Goal: Check status: Check status

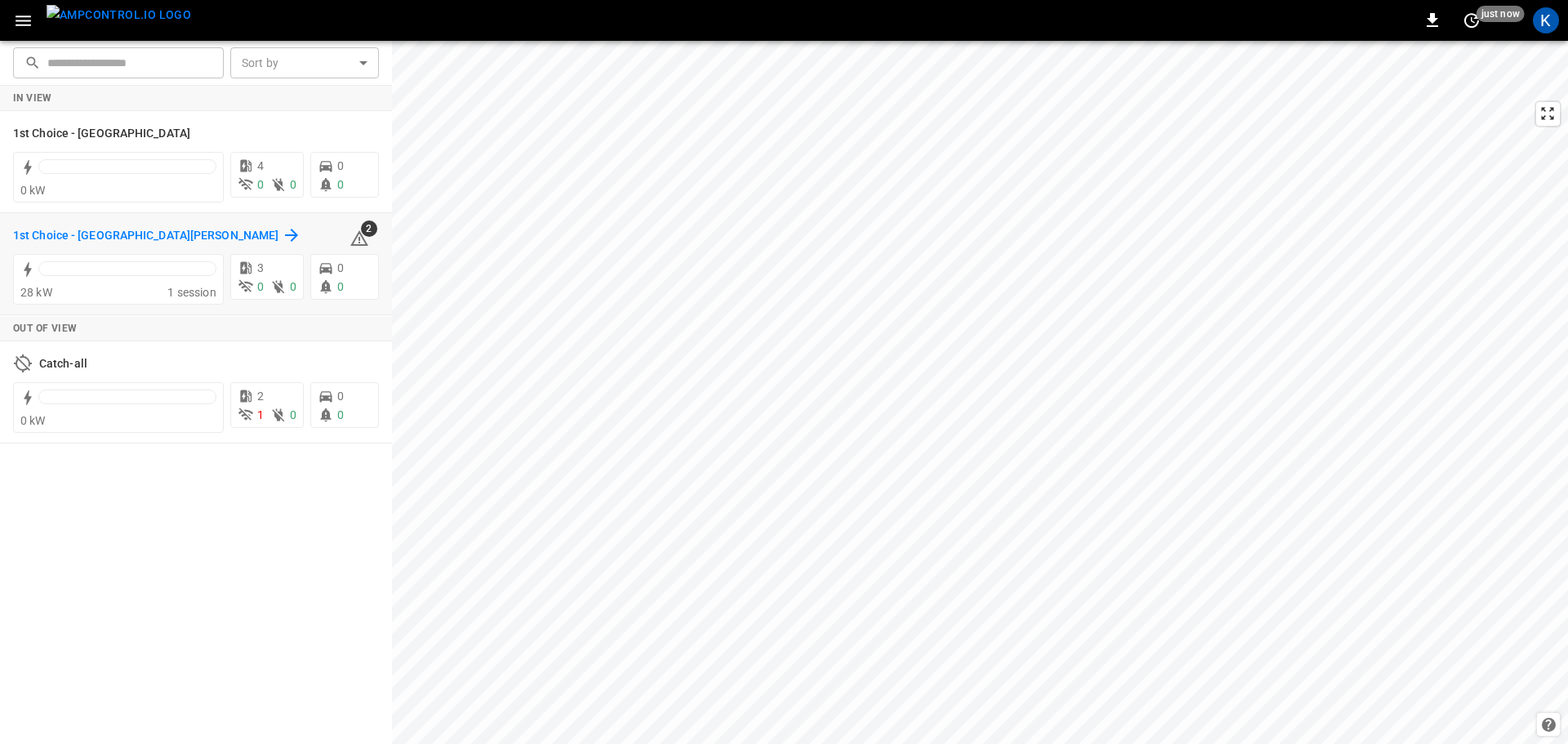
click at [125, 234] on h6 "1st Choice - San Fernando" at bounding box center [146, 236] width 265 height 18
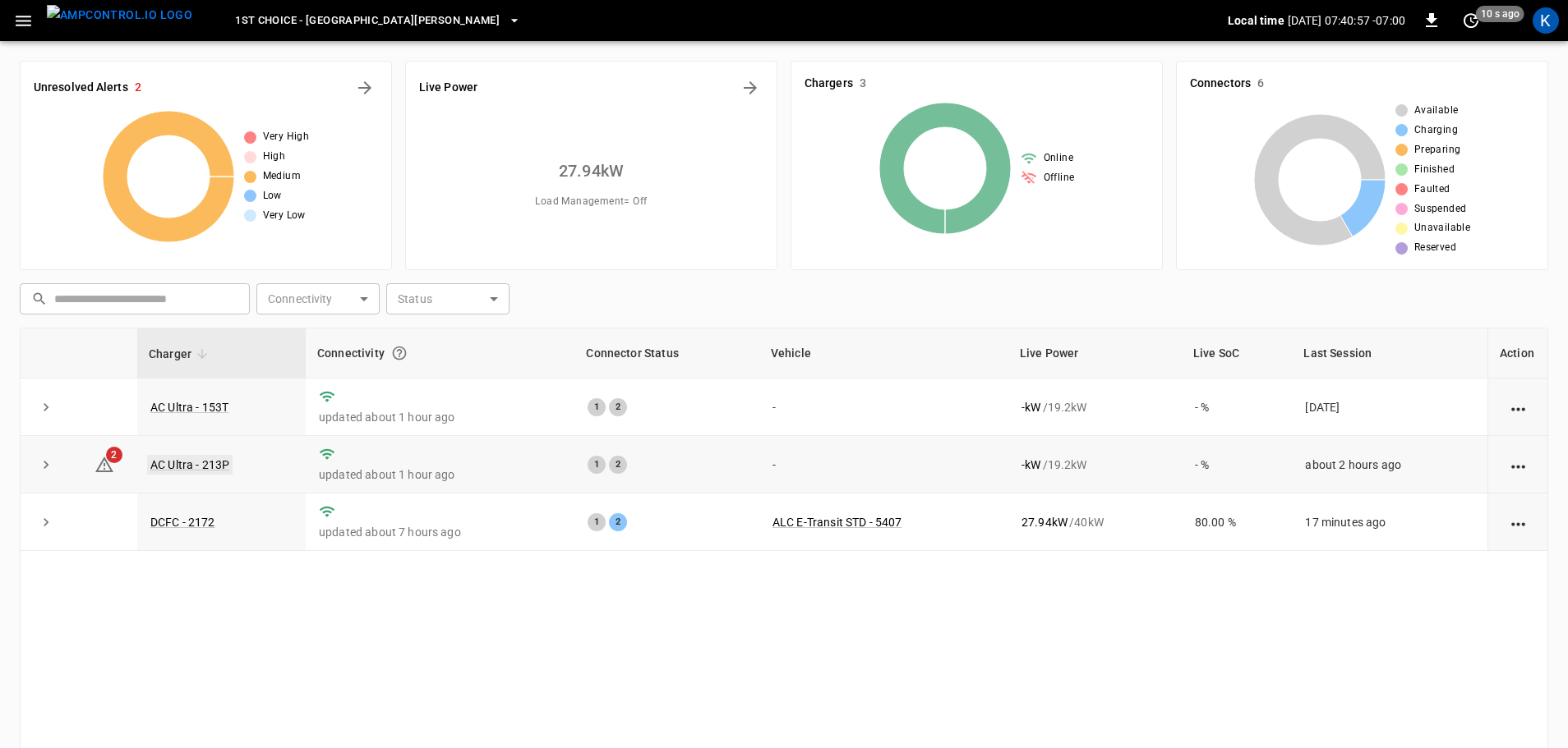
click at [202, 468] on link "AC Ultra - 213P" at bounding box center [190, 465] width 85 height 20
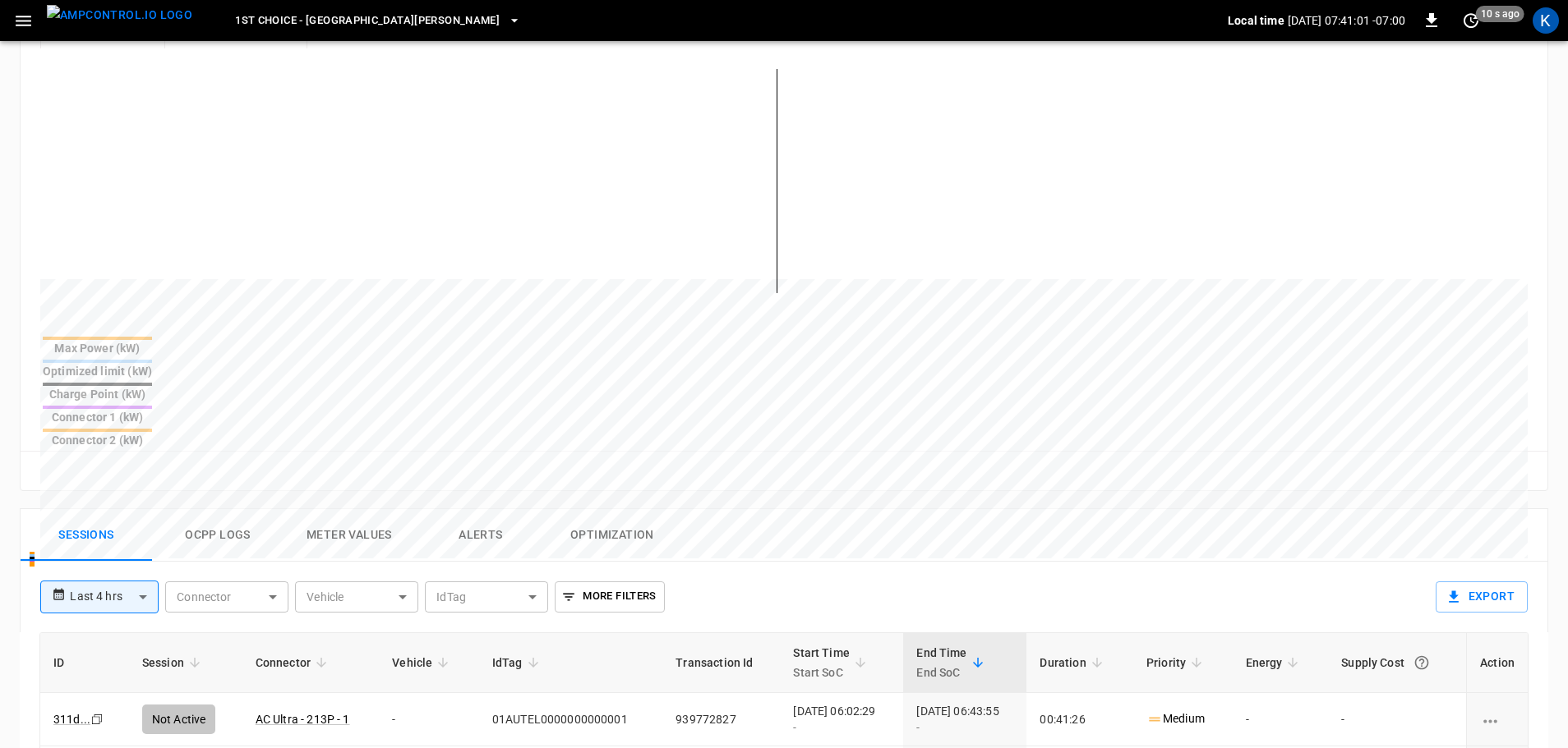
scroll to position [410, 0]
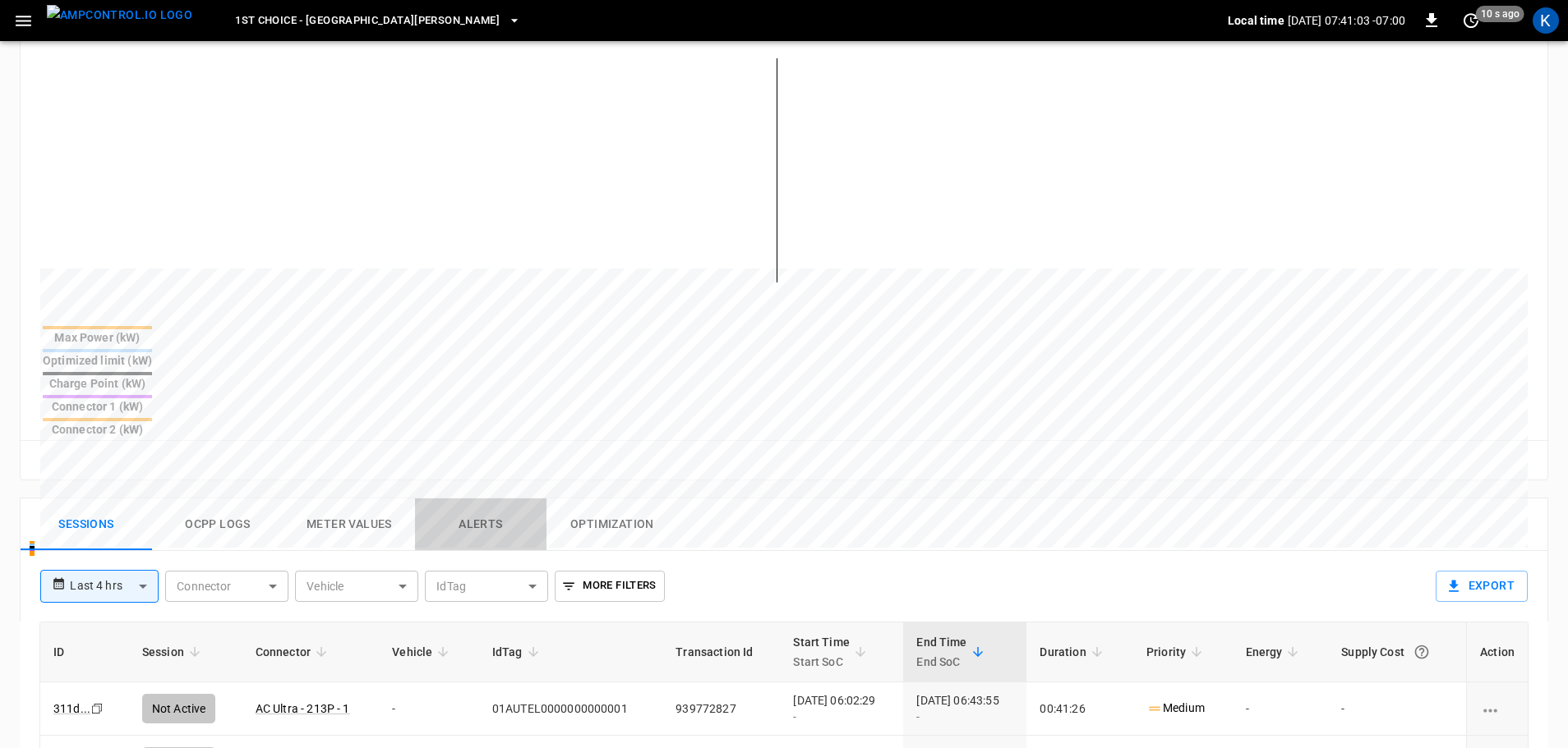
click at [479, 498] on button "Alerts" at bounding box center [481, 524] width 132 height 52
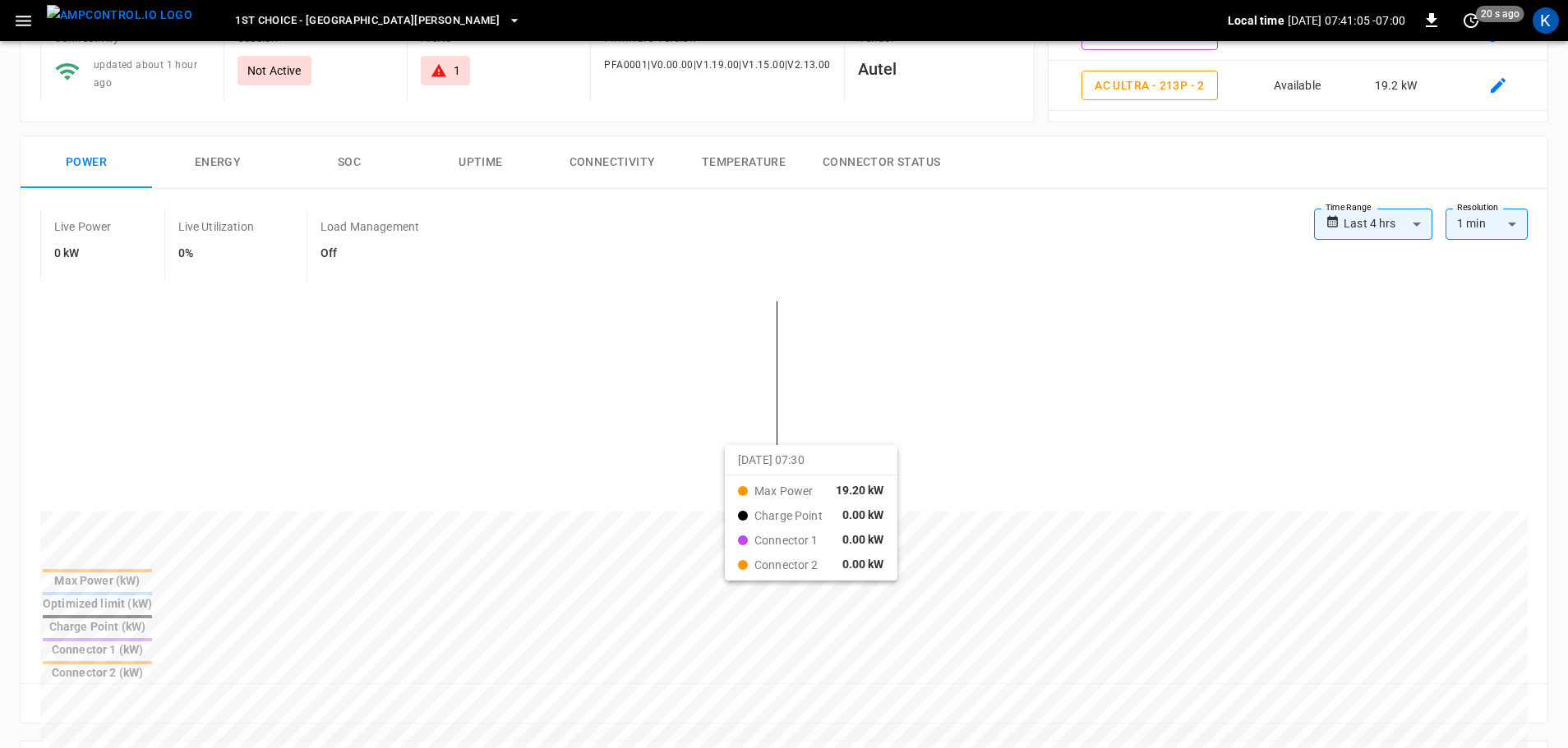
scroll to position [0, 0]
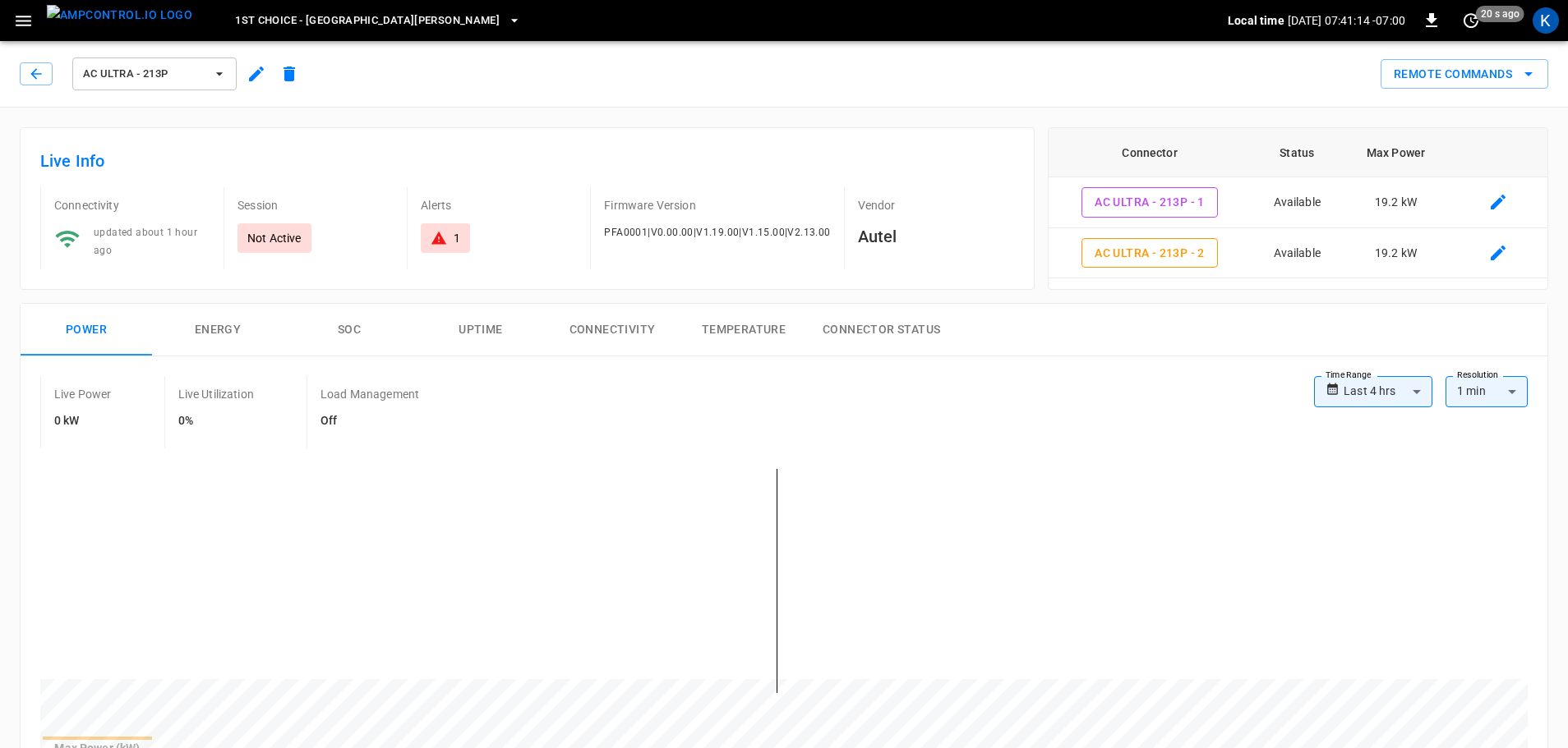
click at [498, 324] on button "Uptime" at bounding box center [481, 330] width 132 height 52
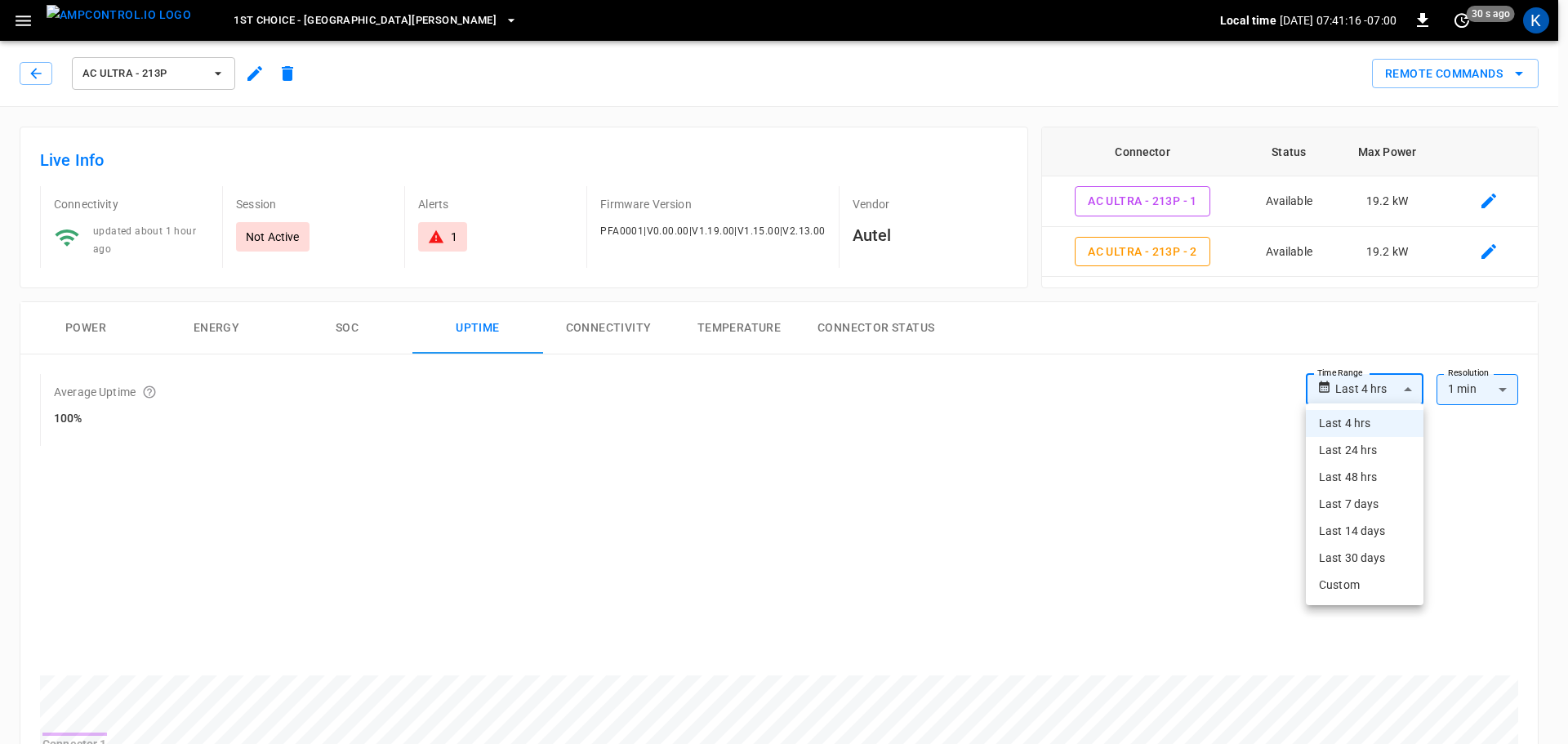
click at [1379, 528] on li "Last 14 days" at bounding box center [1364, 531] width 117 height 27
type input "**********"
type input "***"
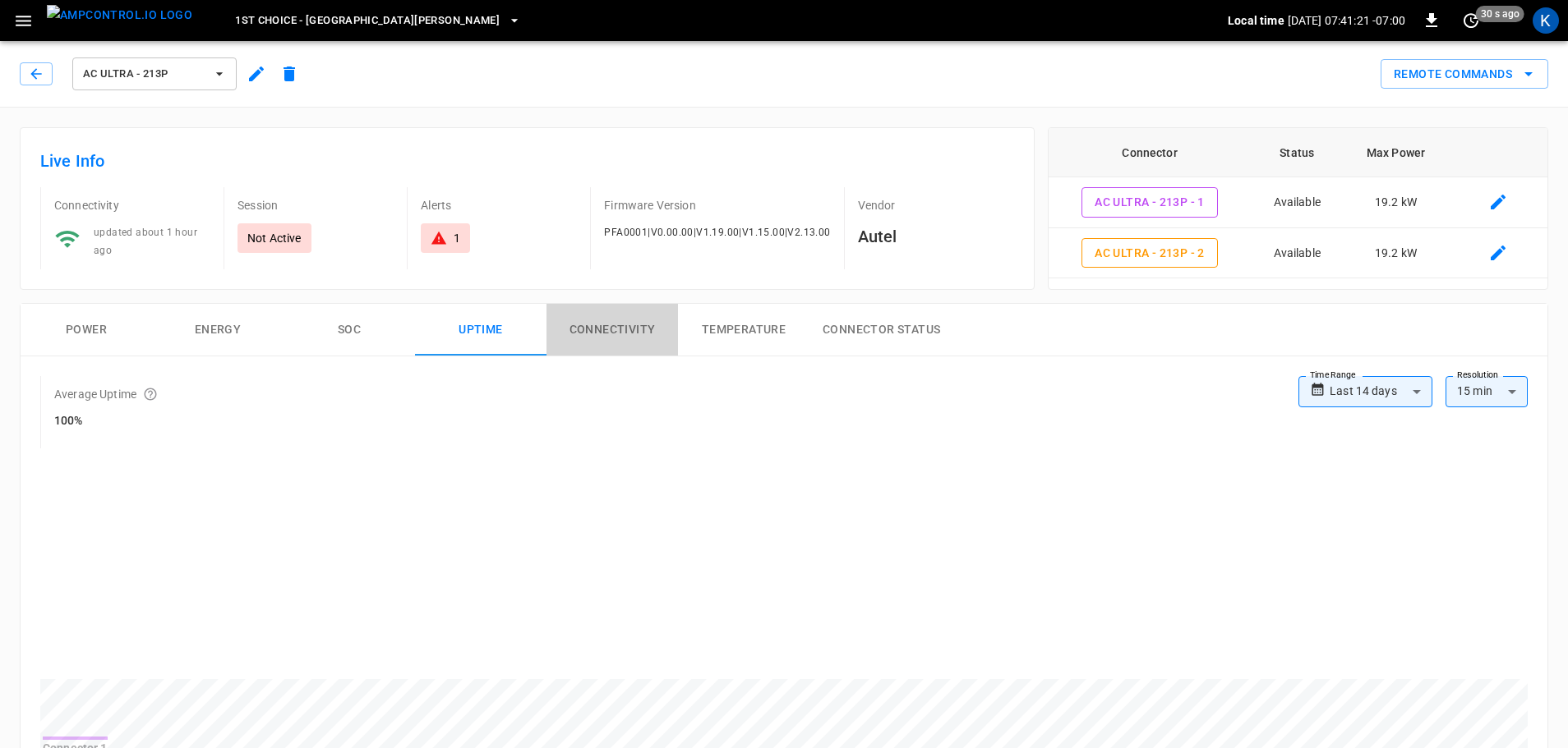
click at [596, 334] on button "Connectivity" at bounding box center [612, 330] width 132 height 52
click at [748, 334] on button "Temperature" at bounding box center [744, 330] width 132 height 52
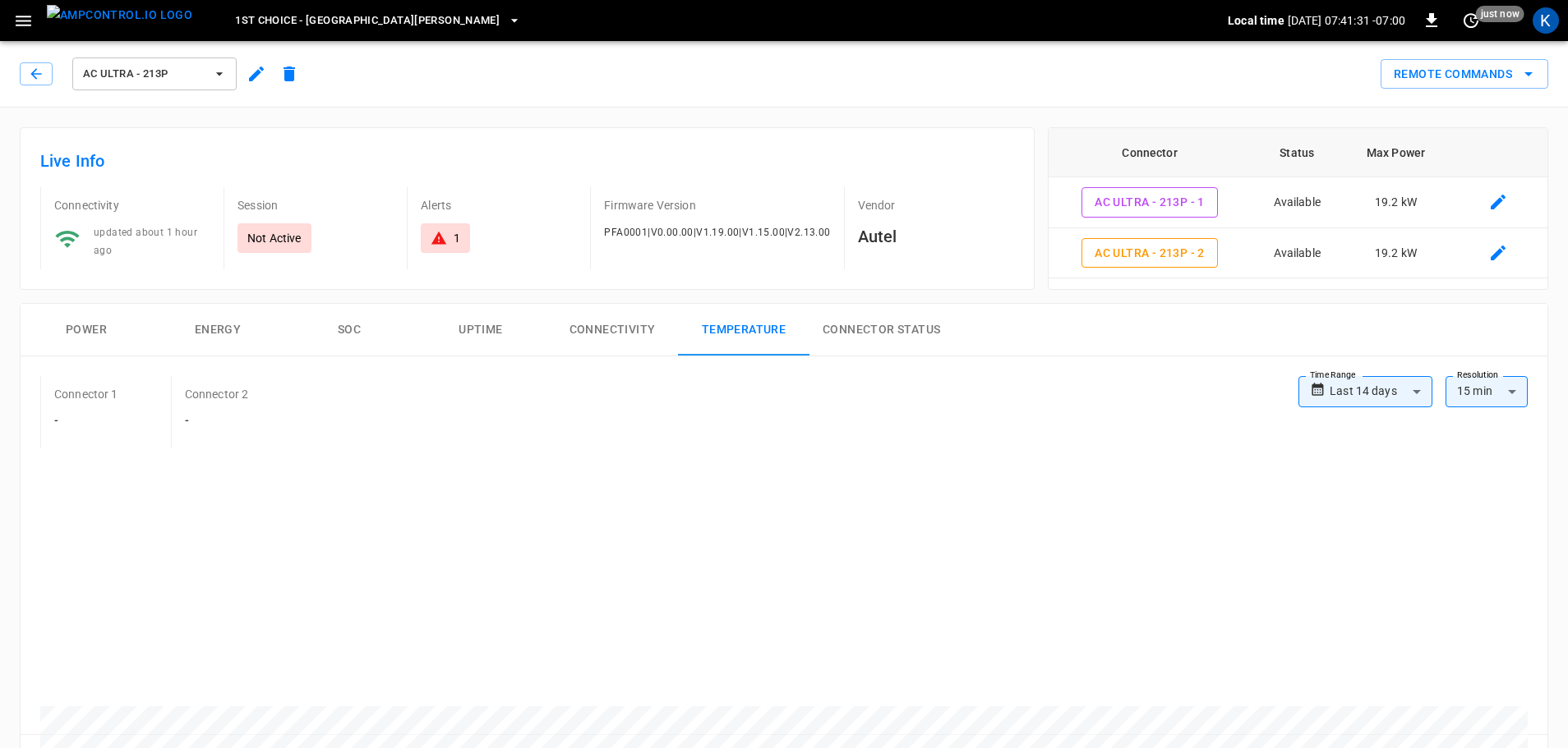
click at [867, 323] on button "Connector Status" at bounding box center [882, 330] width 144 height 52
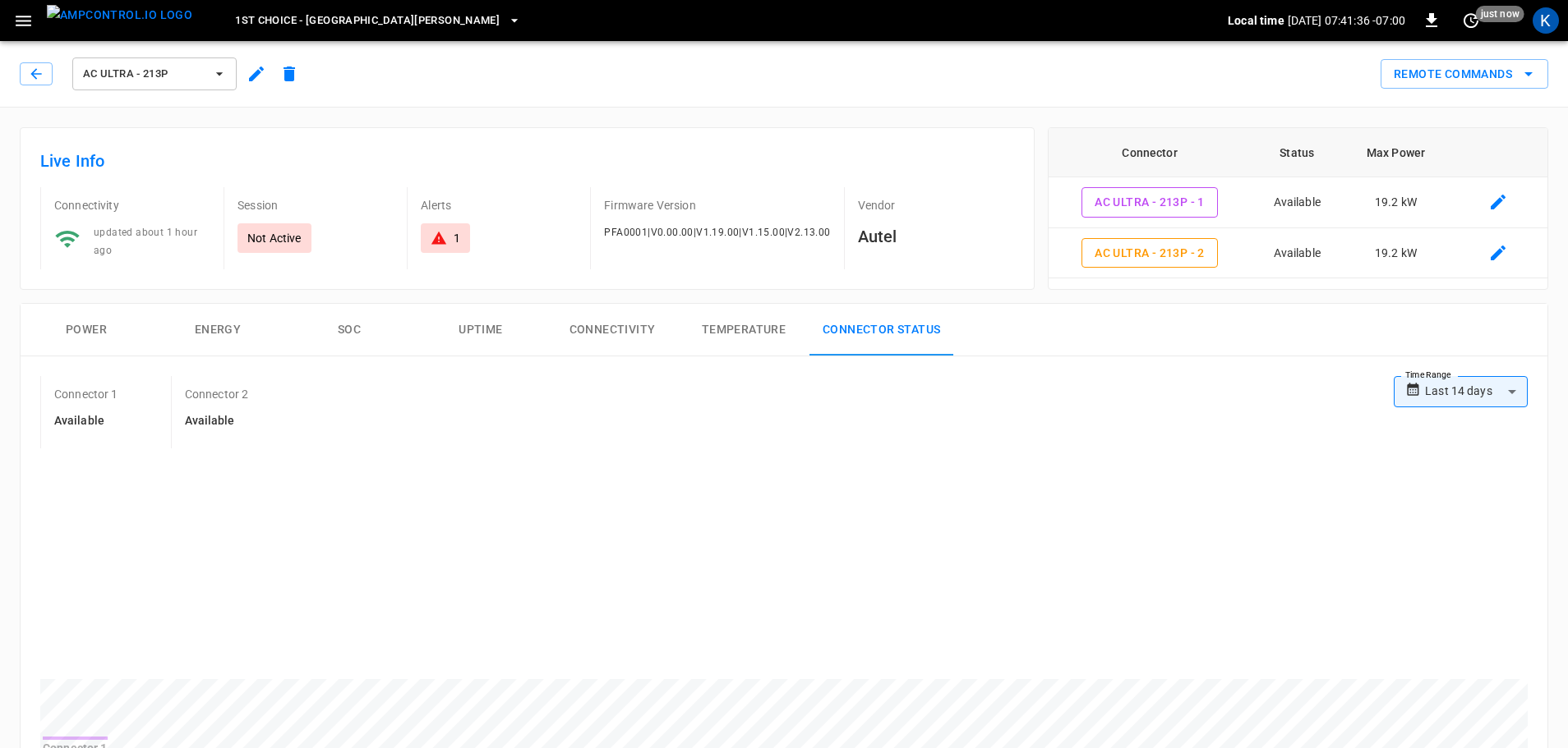
click at [353, 328] on button "SOC" at bounding box center [349, 330] width 132 height 52
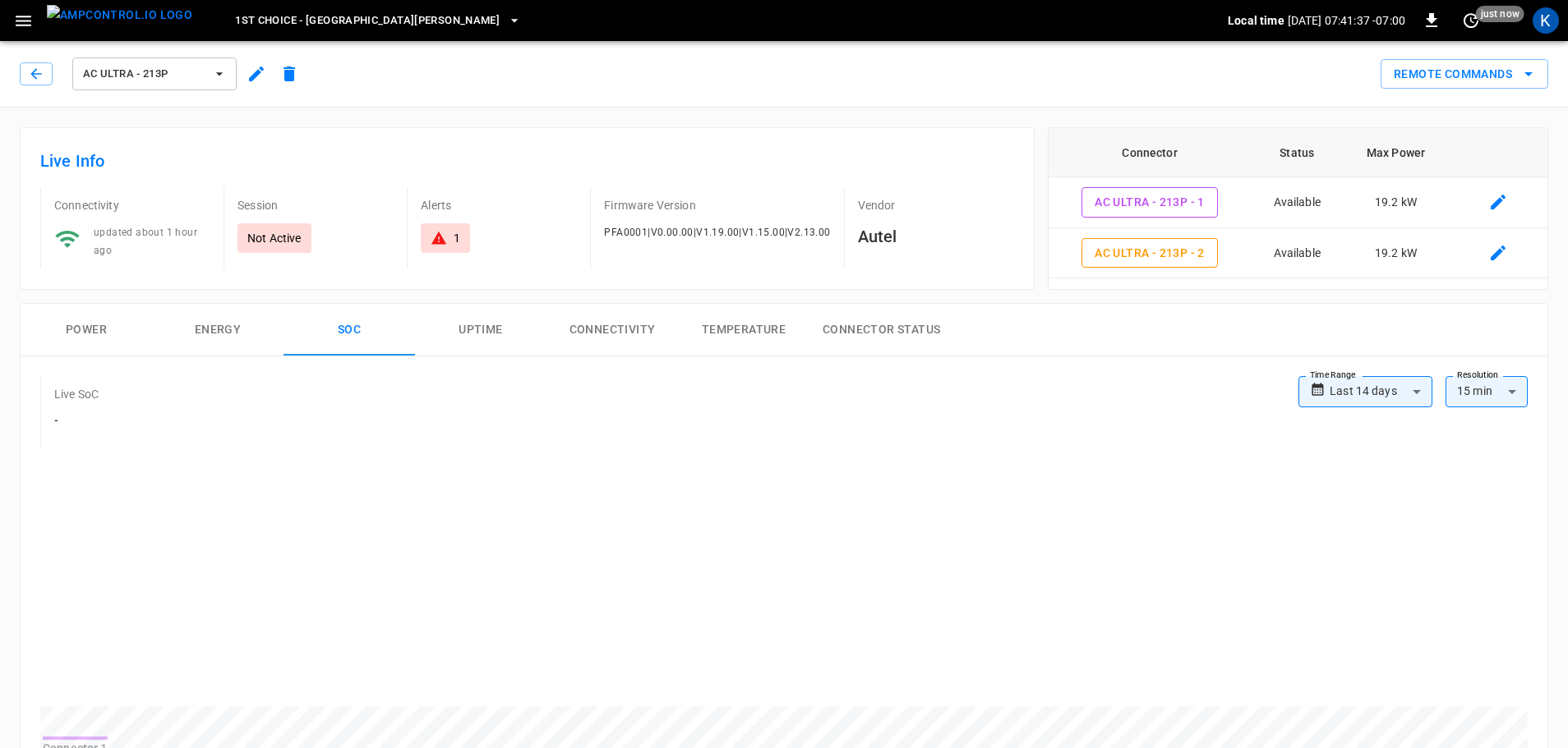
click at [228, 328] on button "Energy" at bounding box center [218, 330] width 132 height 52
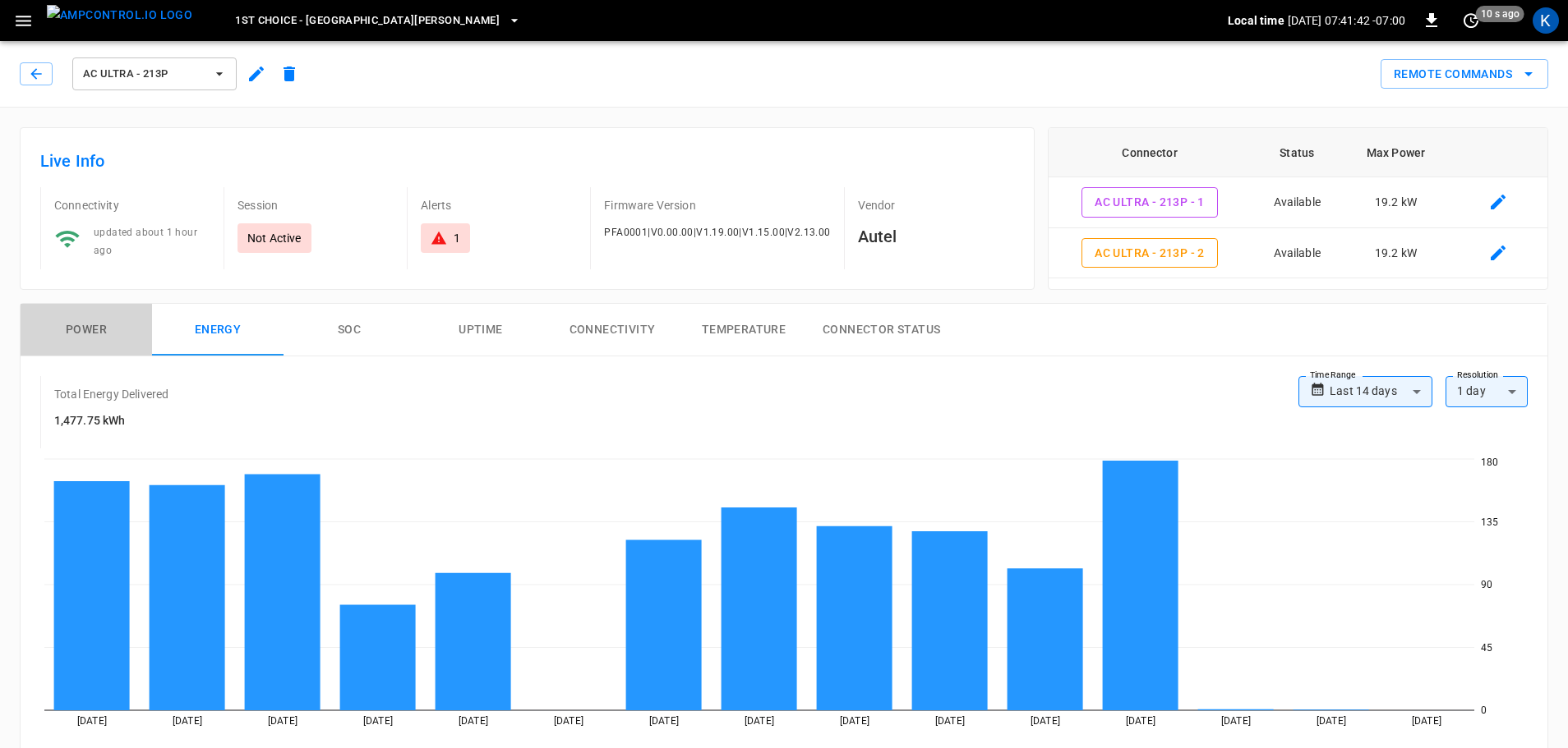
click at [103, 326] on button "Power" at bounding box center [86, 330] width 132 height 52
